Goal: Information Seeking & Learning: Learn about a topic

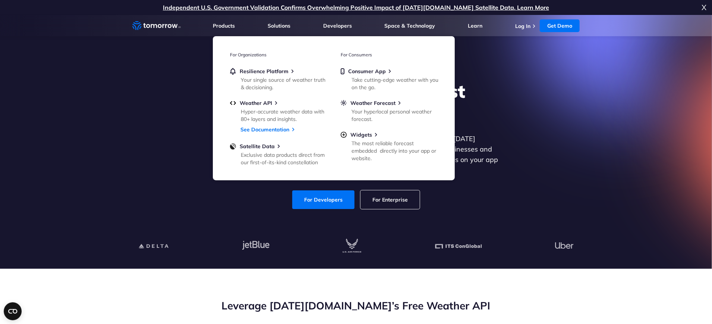
click at [322, 224] on div at bounding box center [355, 246] width 459 height 45
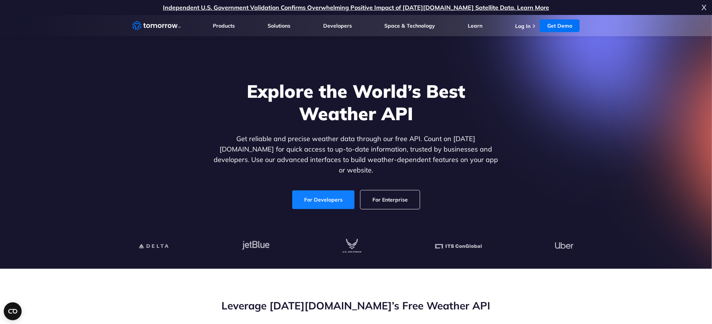
click at [323, 190] on link "For Developers" at bounding box center [323, 199] width 62 height 19
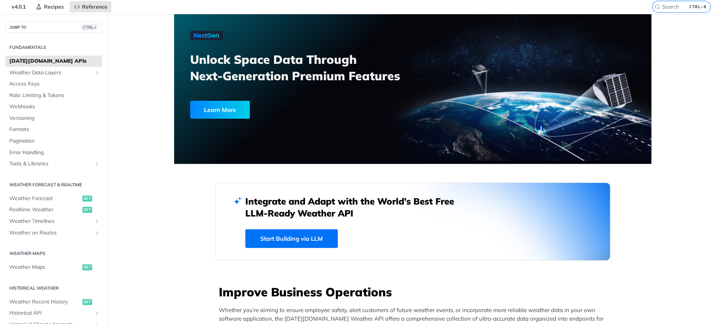
scroll to position [112, 0]
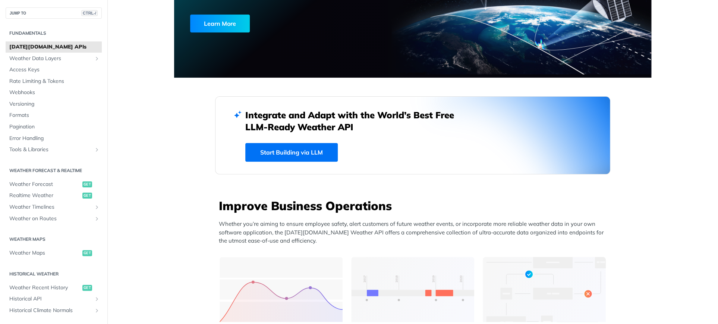
click at [294, 150] on link "Start Building via LLM" at bounding box center [291, 152] width 92 height 19
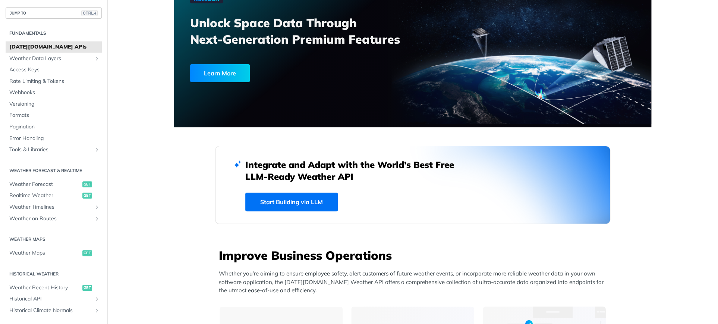
scroll to position [0, 0]
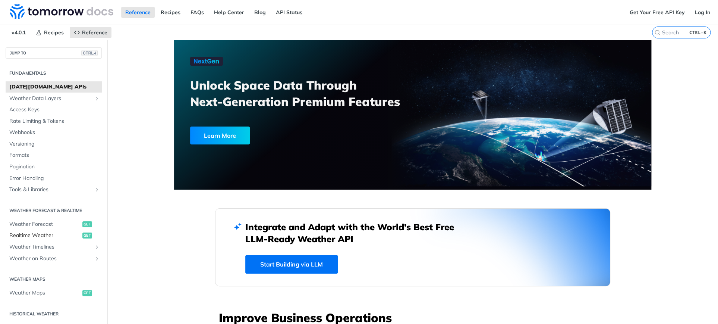
click at [82, 237] on span "get" at bounding box center [87, 235] width 10 height 6
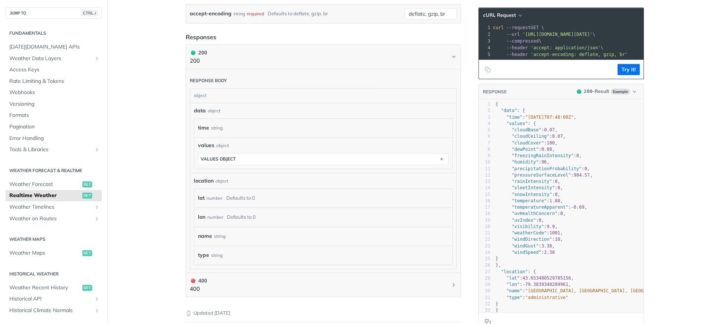
scroll to position [298, 0]
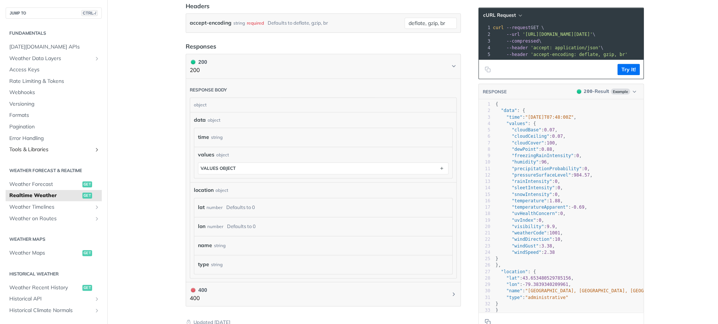
click at [40, 147] on span "Tools & Libraries" at bounding box center [50, 149] width 83 height 7
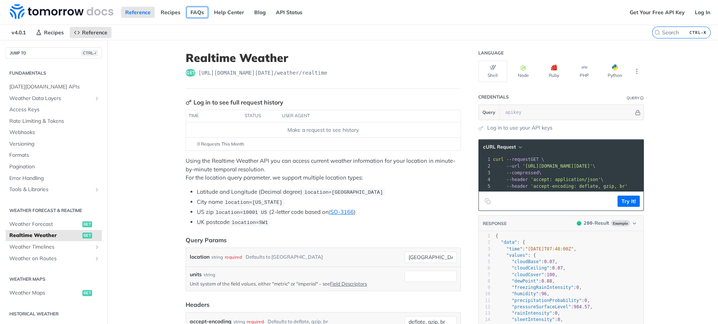
click at [198, 11] on link "FAQs" at bounding box center [197, 12] width 22 height 11
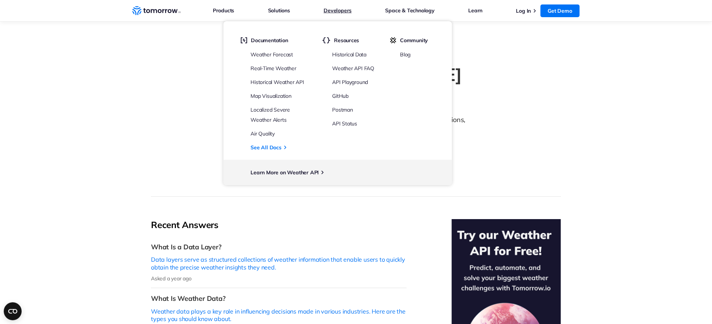
click at [339, 10] on link "Developers" at bounding box center [338, 11] width 28 height 10
